Goal: Information Seeking & Learning: Understand process/instructions

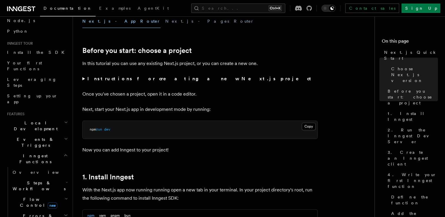
scroll to position [39, 0]
click at [40, 117] on h2 "Local Development" at bounding box center [37, 125] width 64 height 16
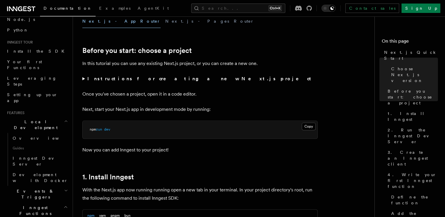
click at [40, 117] on h2 "Local Development" at bounding box center [37, 125] width 64 height 16
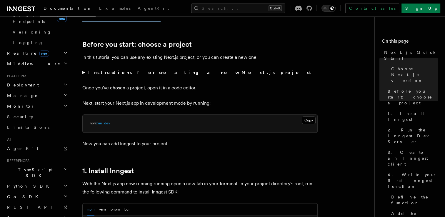
scroll to position [185, 0]
click at [35, 80] on h2 "Deployment" at bounding box center [37, 85] width 64 height 11
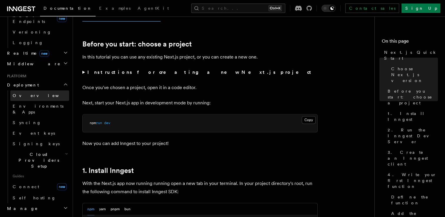
click at [33, 90] on link "Overview" at bounding box center [39, 95] width 59 height 11
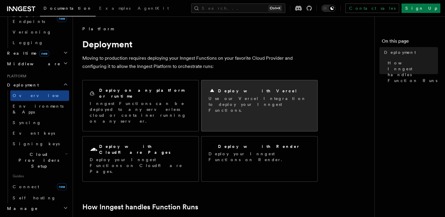
click at [227, 87] on div "Deploy with Vercel" at bounding box center [260, 90] width 102 height 7
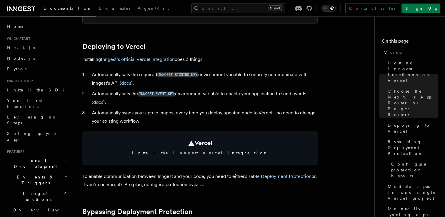
scroll to position [256, 0]
click at [139, 57] on link "Inngest's official Vercel integration" at bounding box center [138, 59] width 74 height 6
click at [145, 60] on link "Inngest's official Vercel integration" at bounding box center [138, 59] width 74 height 6
